Goal: Ask a question: Seek information or help from site administrators or community

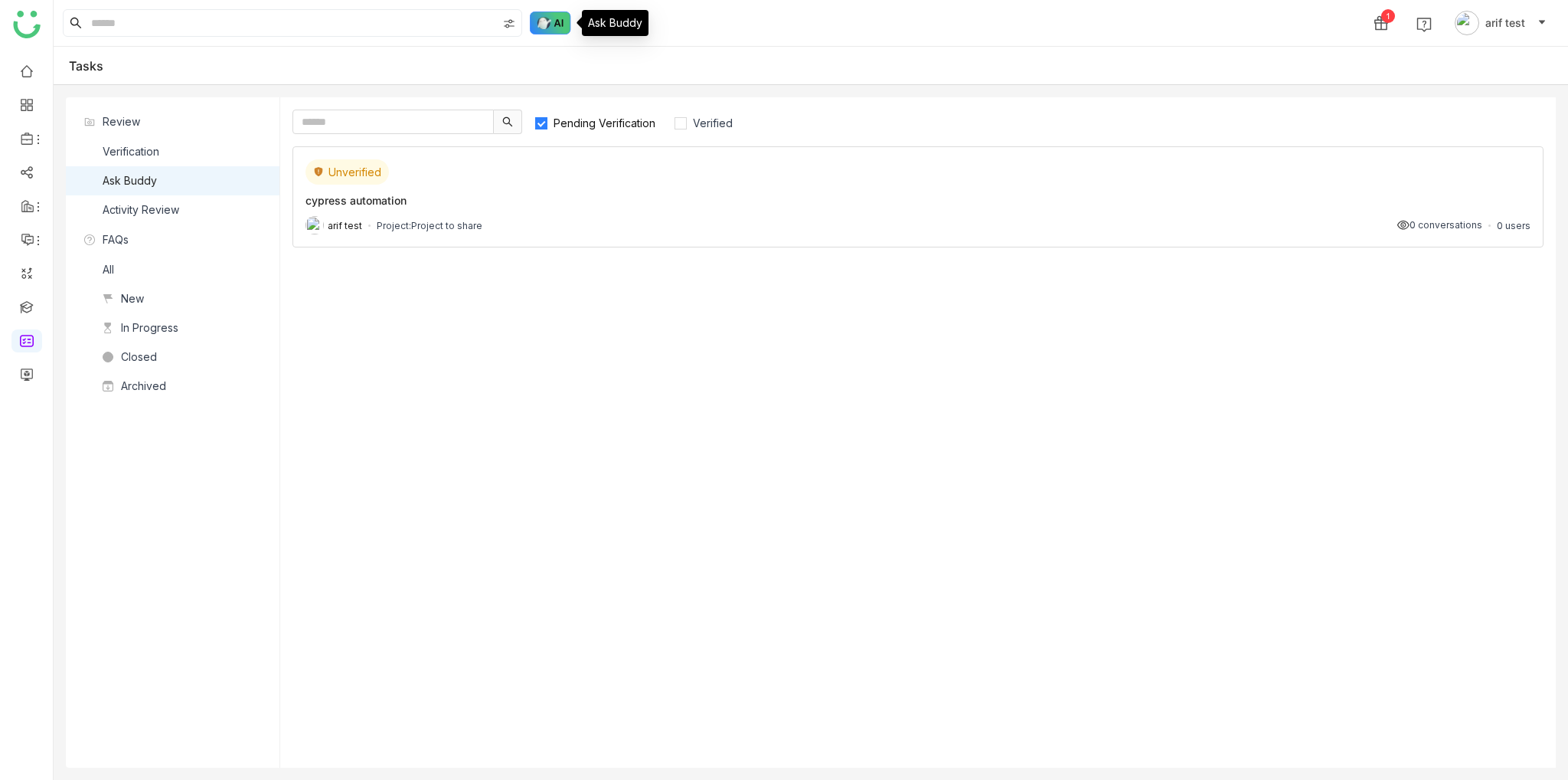
click at [546, 23] on img at bounding box center [550, 23] width 41 height 23
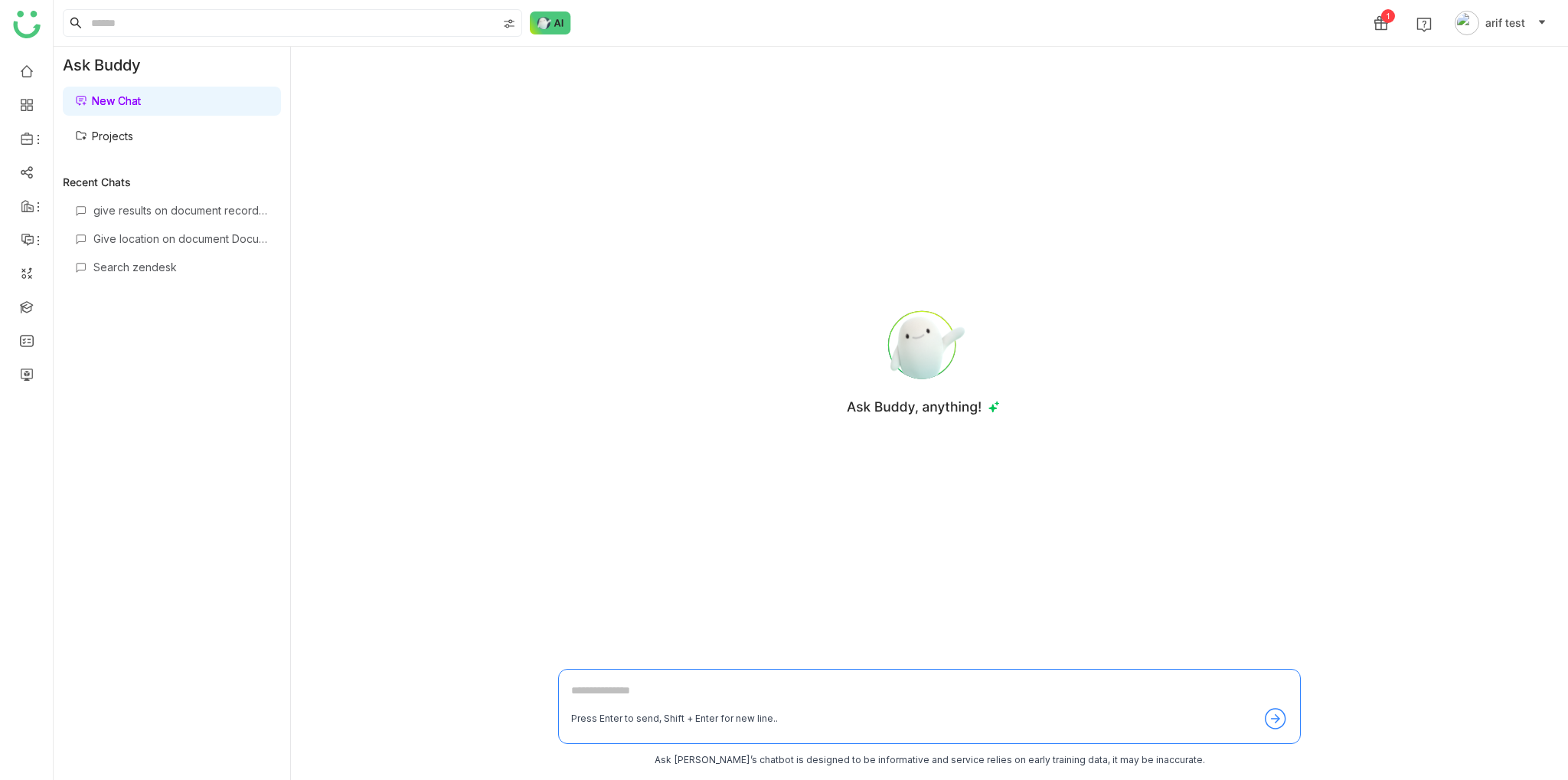
click at [126, 142] on link "Projects" at bounding box center [105, 136] width 59 height 13
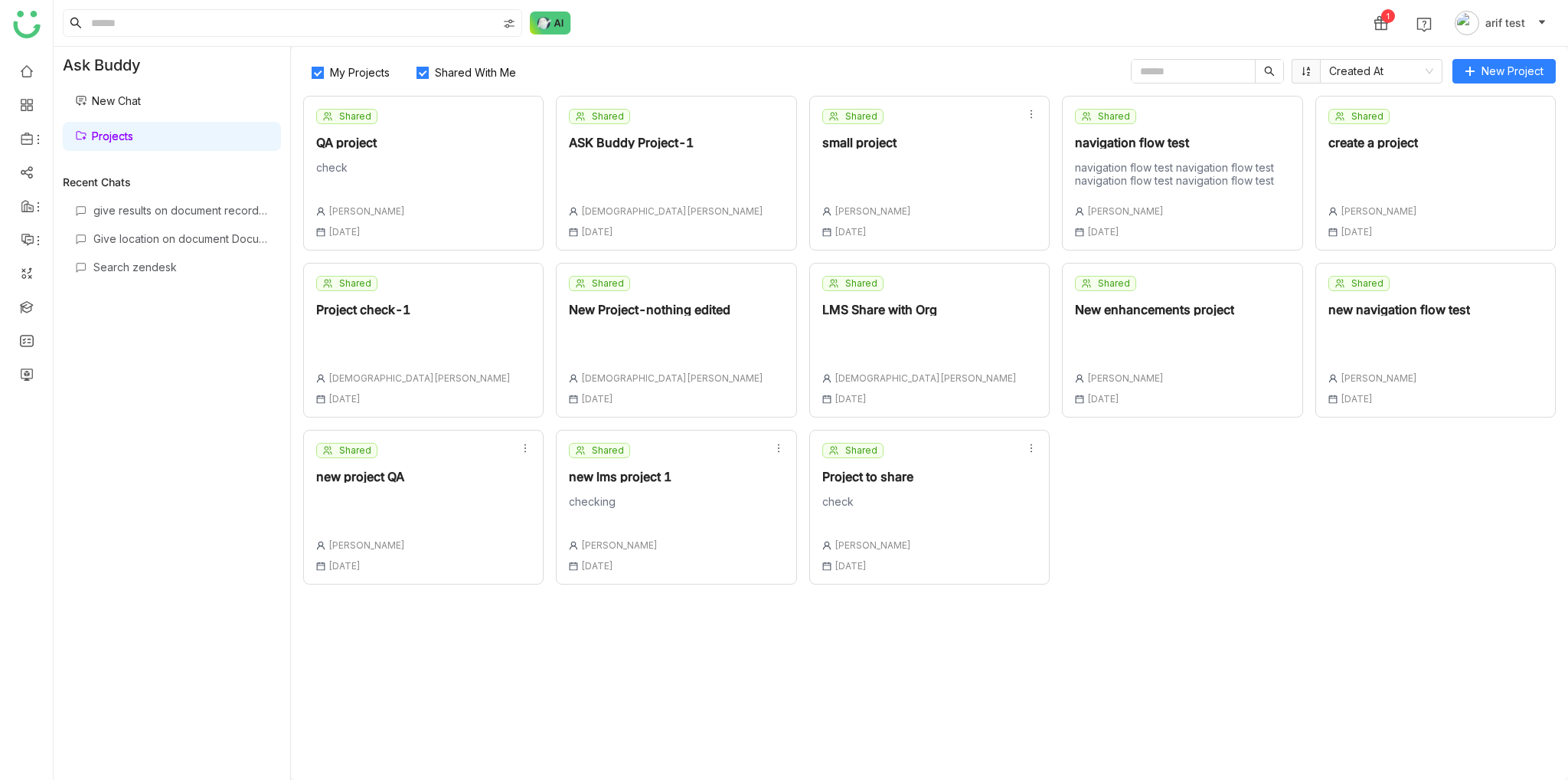
click at [345, 77] on span "My Projects" at bounding box center [360, 73] width 72 height 13
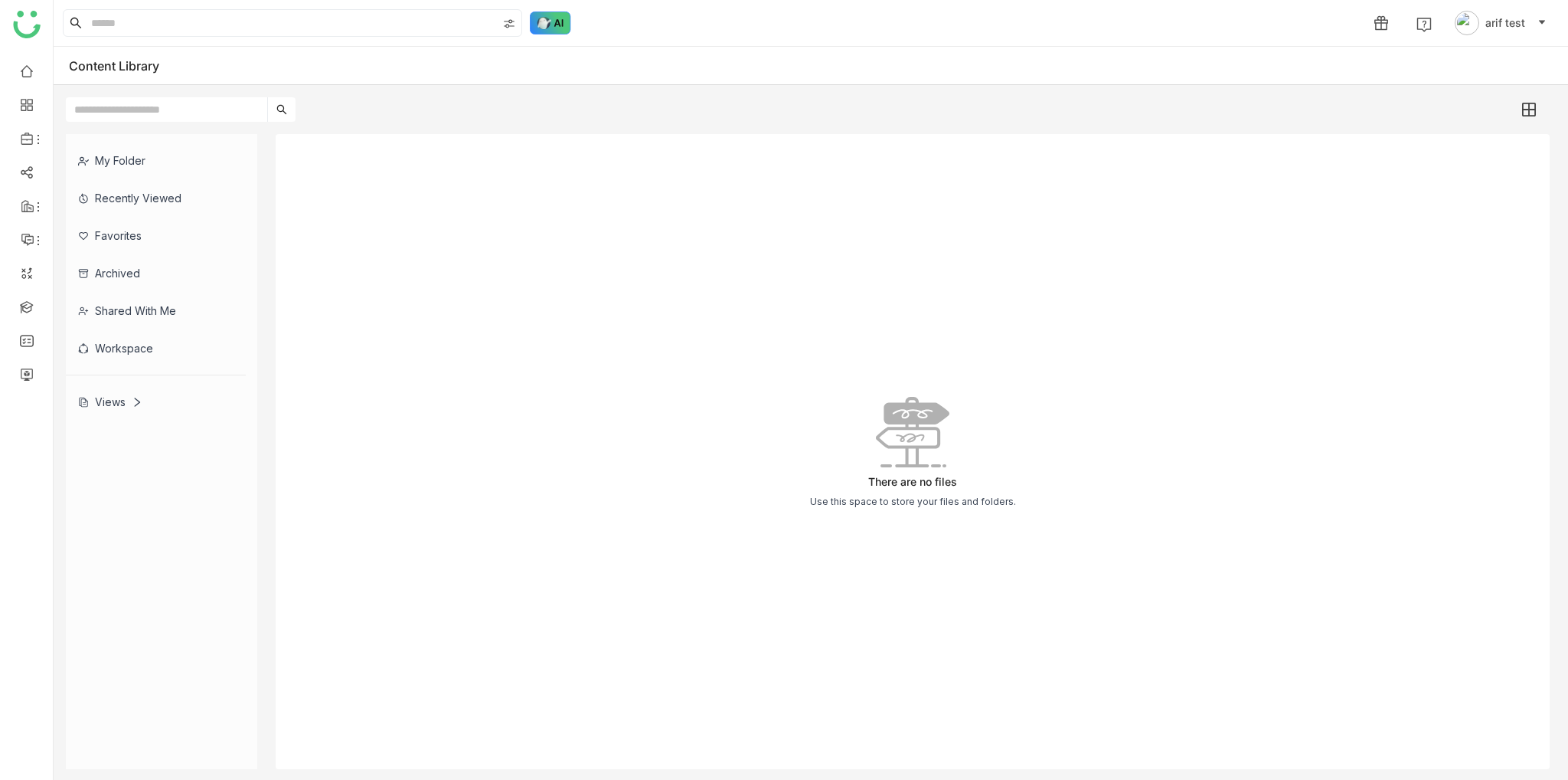
click at [568, 28] on img at bounding box center [550, 23] width 41 height 23
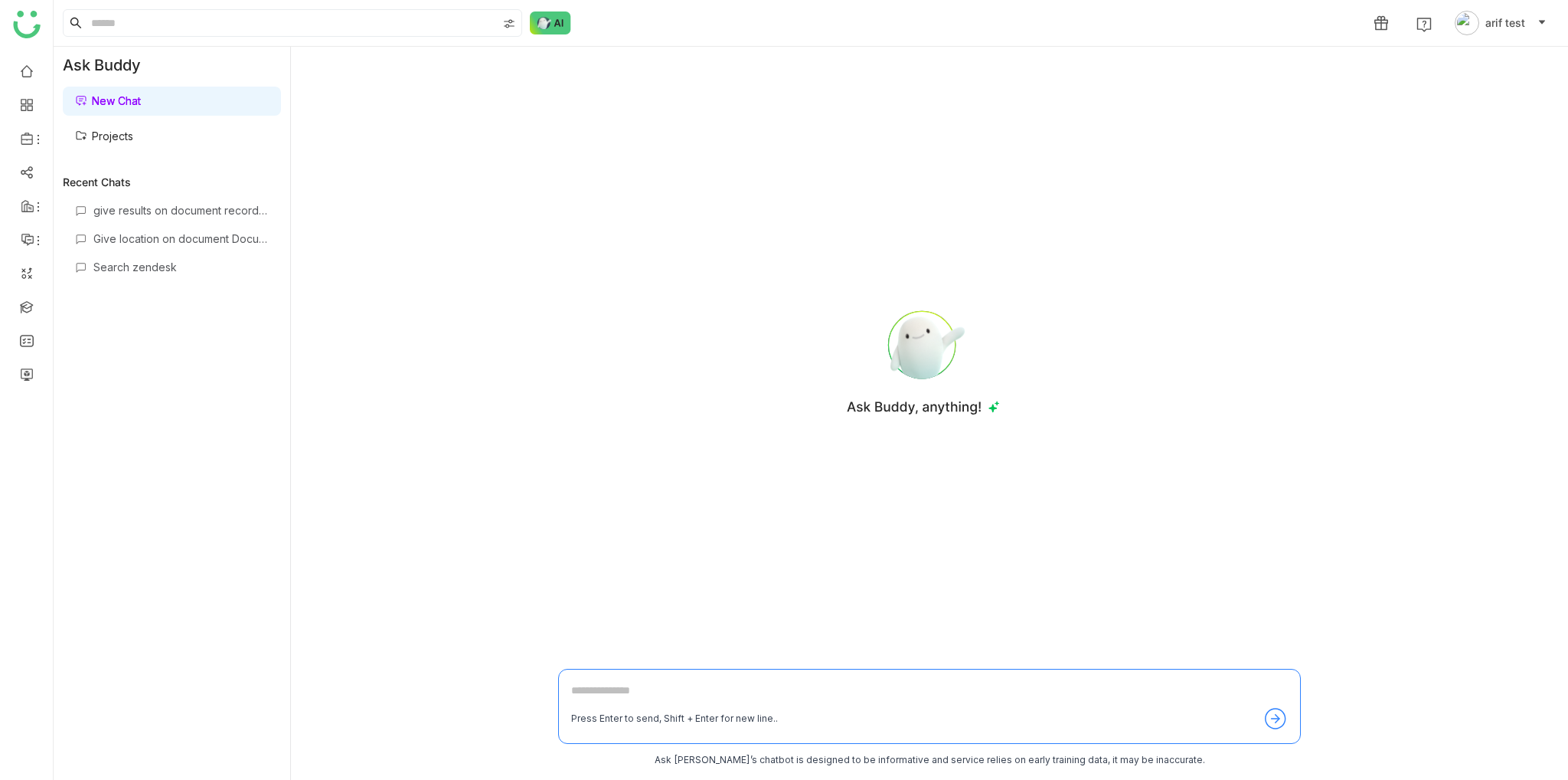
click at [185, 223] on div "give results on document recording Give location on document Document recording…" at bounding box center [172, 480] width 218 height 564
click at [194, 203] on div "give results on document recording" at bounding box center [172, 210] width 218 height 25
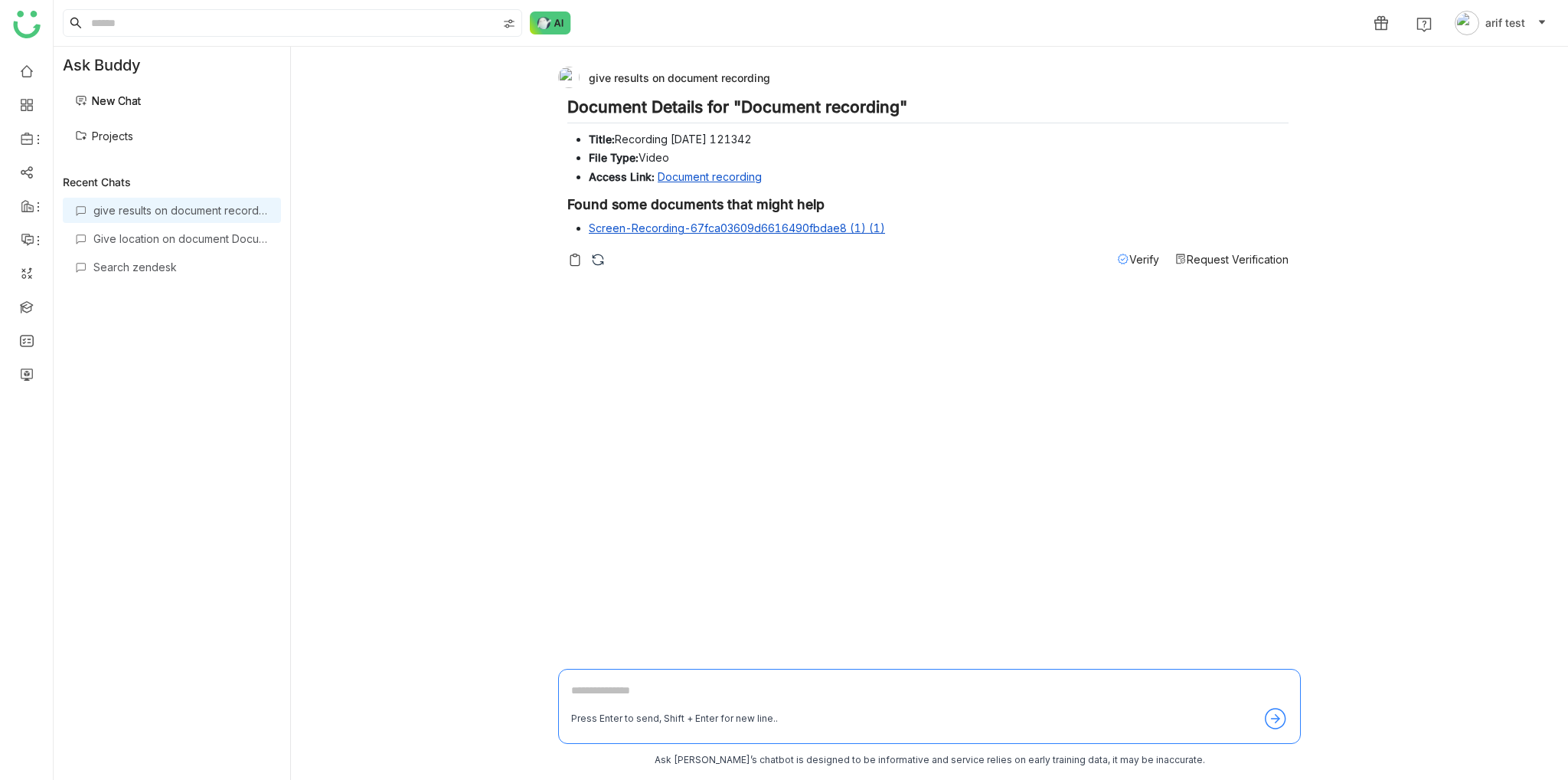
click at [1120, 261] on icon at bounding box center [1123, 259] width 13 height 13
